Goal: Navigation & Orientation: Find specific page/section

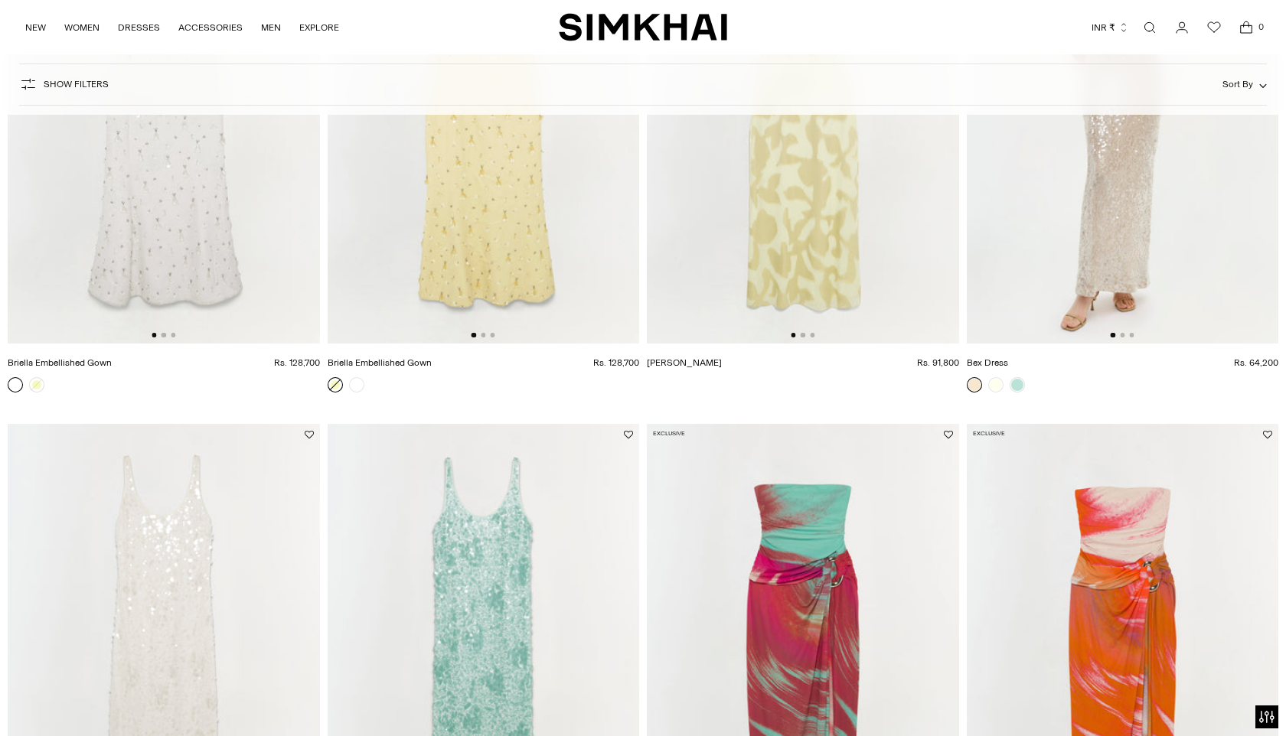
scroll to position [3281, 0]
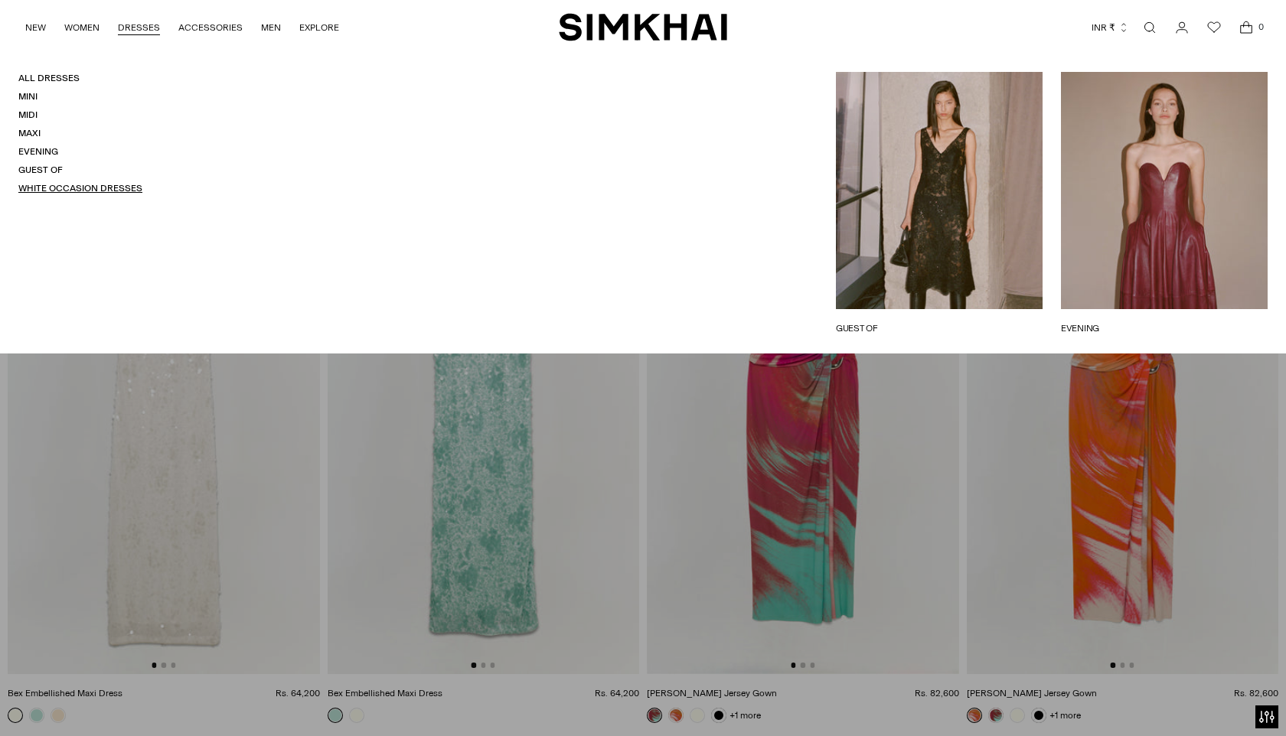
click at [60, 188] on link "White Occasion Dresses" at bounding box center [80, 188] width 124 height 11
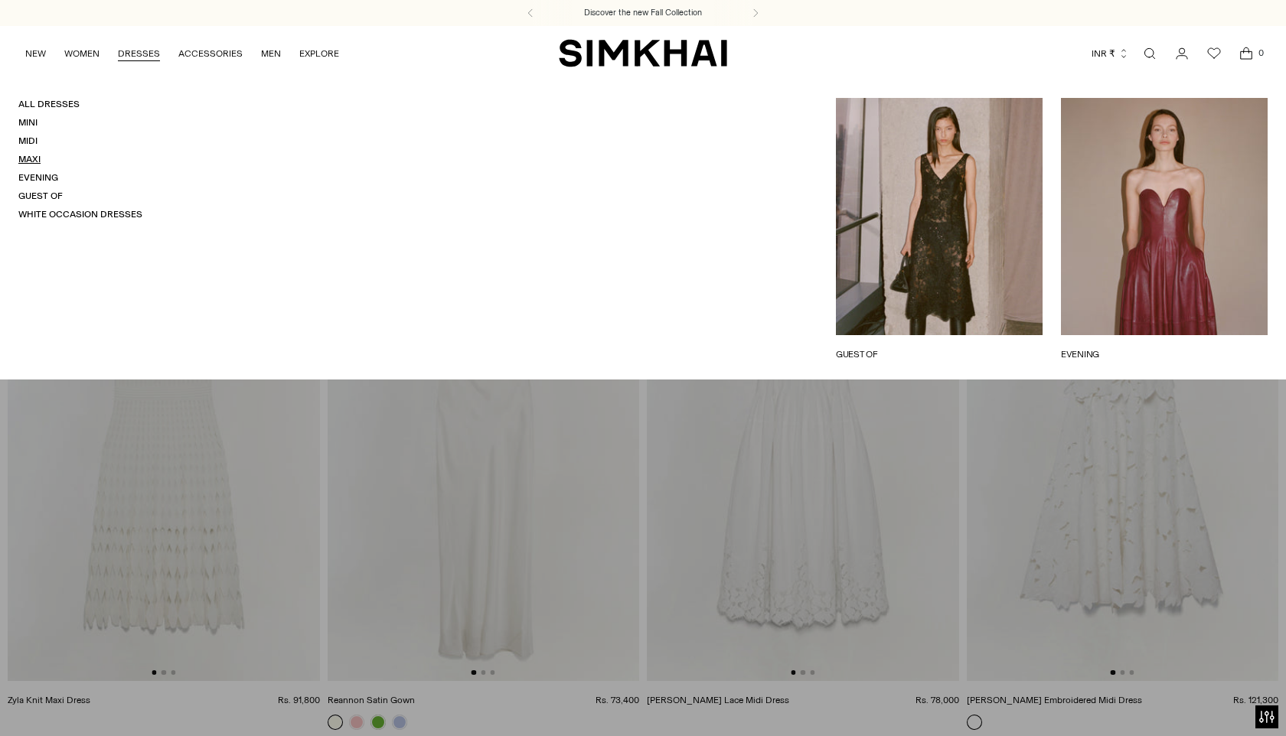
click at [28, 159] on link "Maxi" at bounding box center [29, 159] width 22 height 11
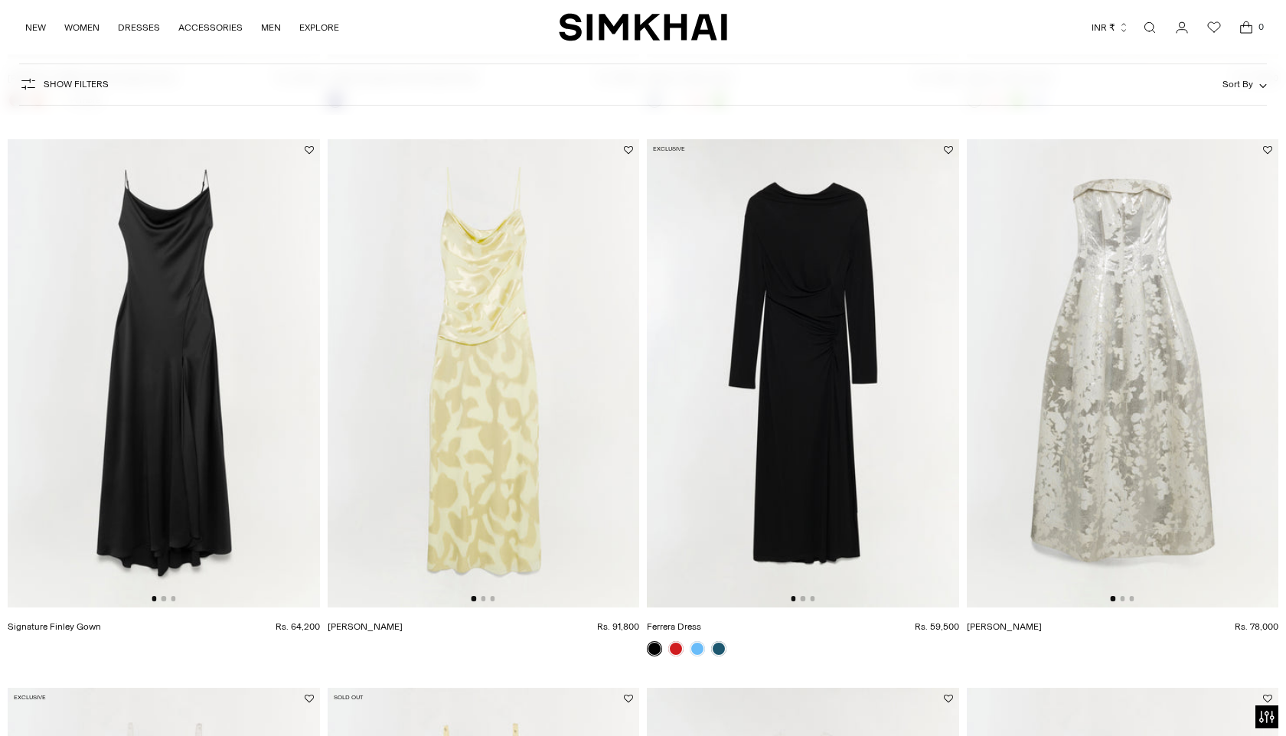
scroll to position [1790, 0]
